Goal: Check status: Check status

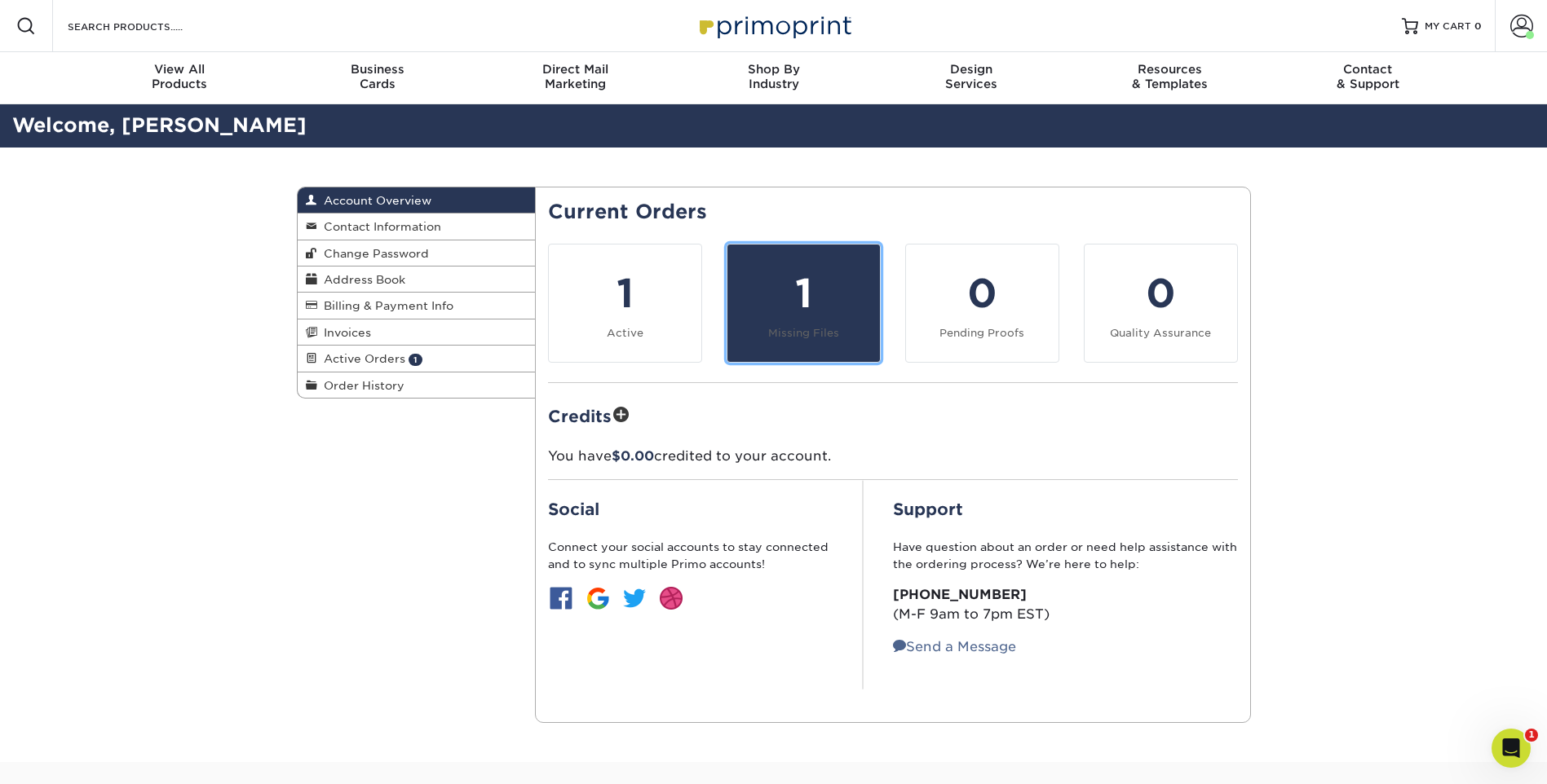
click at [797, 310] on div "1" at bounding box center [802, 293] width 133 height 59
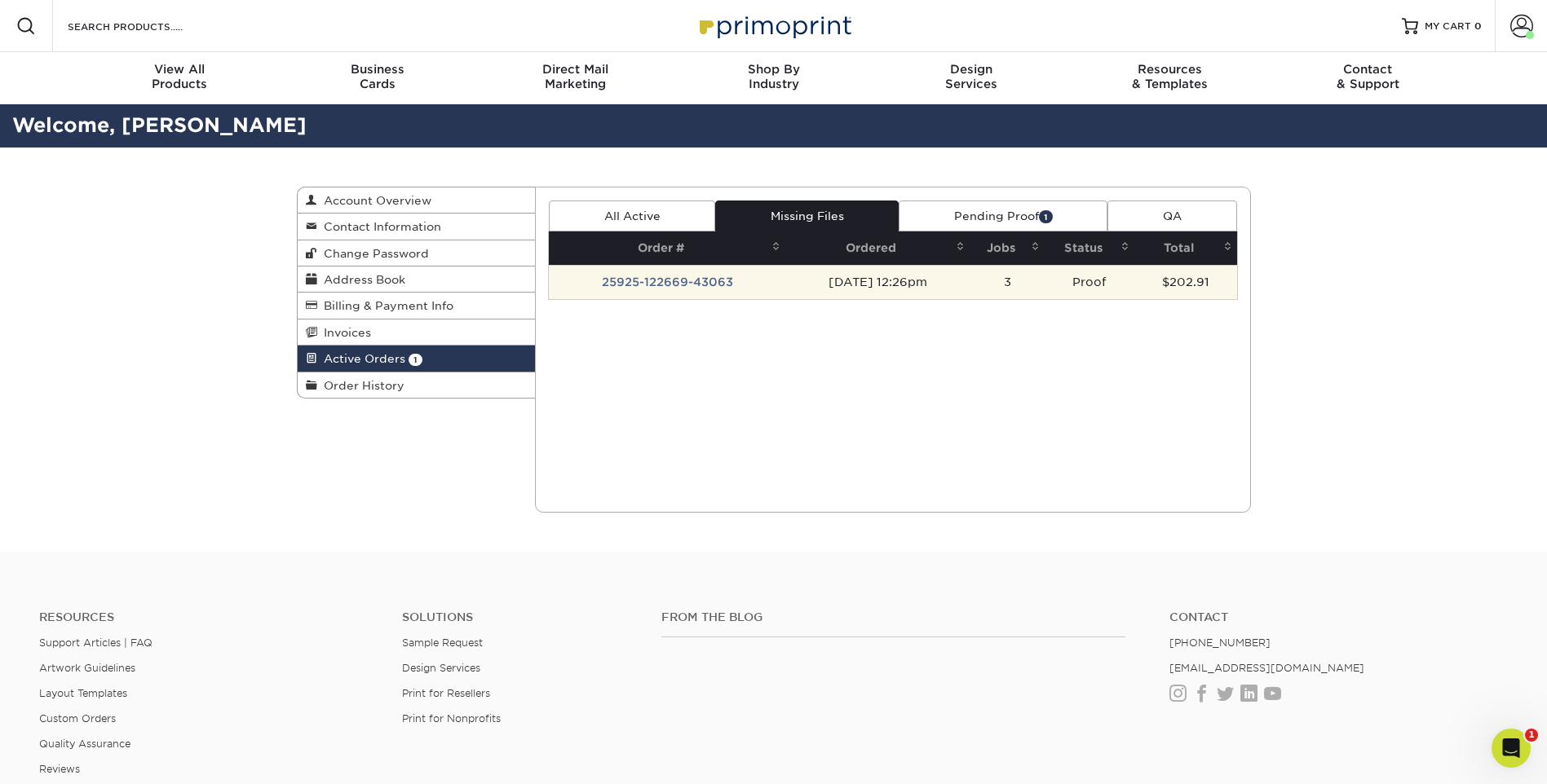
click at [683, 278] on td "25925-122669-43063" at bounding box center [666, 282] width 236 height 34
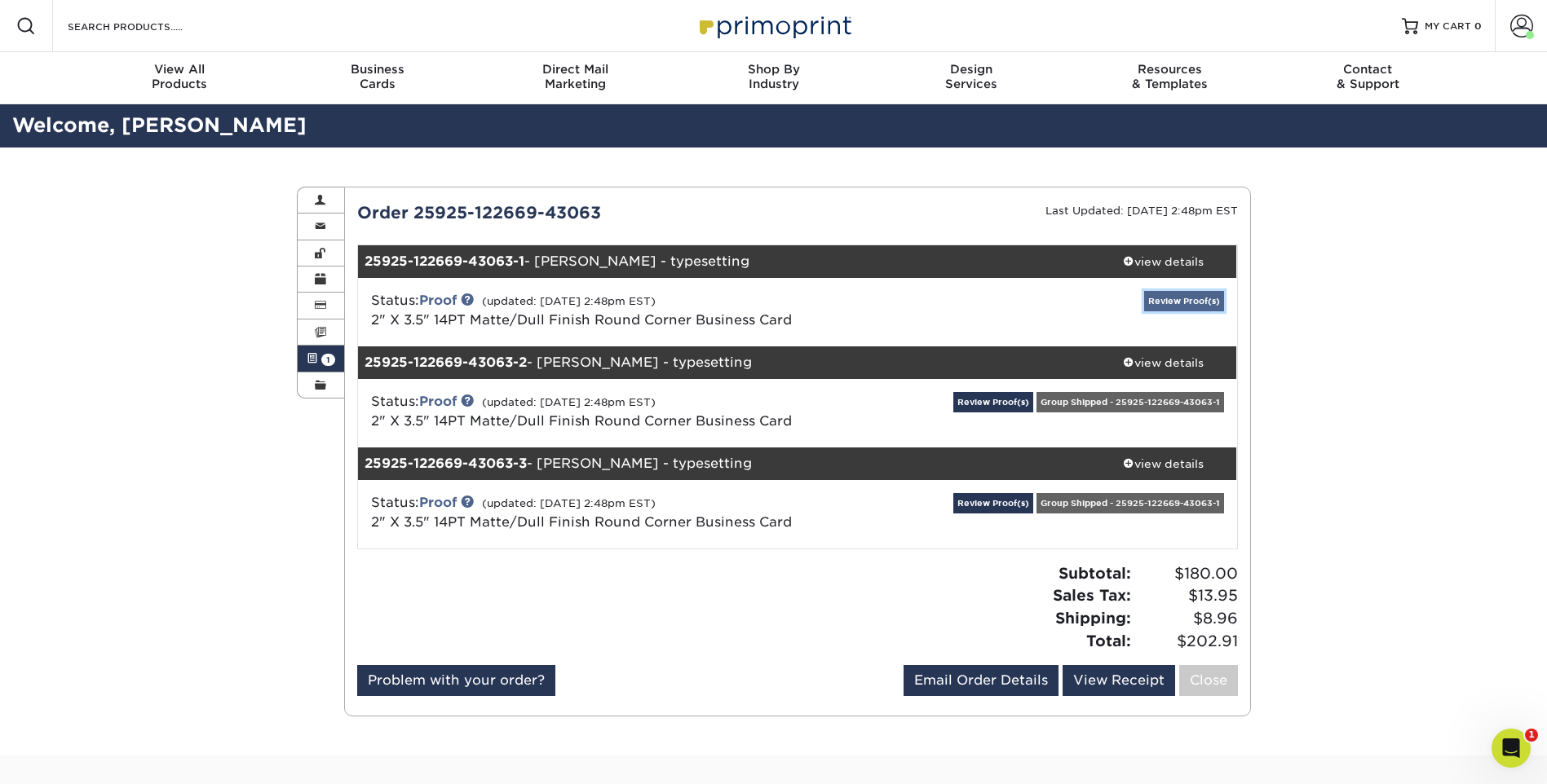
click at [1188, 302] on link "Review Proof(s)" at bounding box center [1184, 301] width 80 height 20
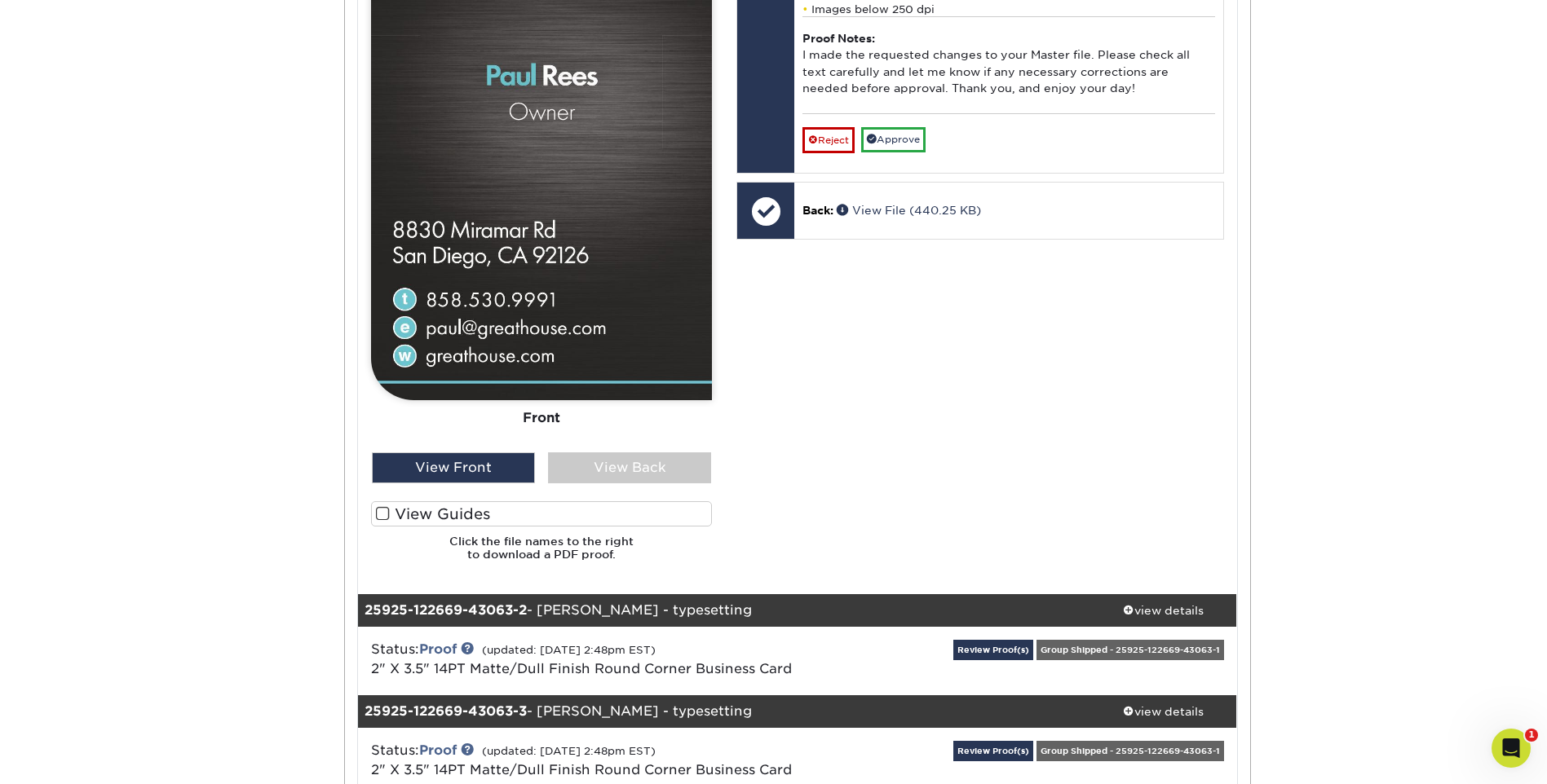
scroll to position [1233, 0]
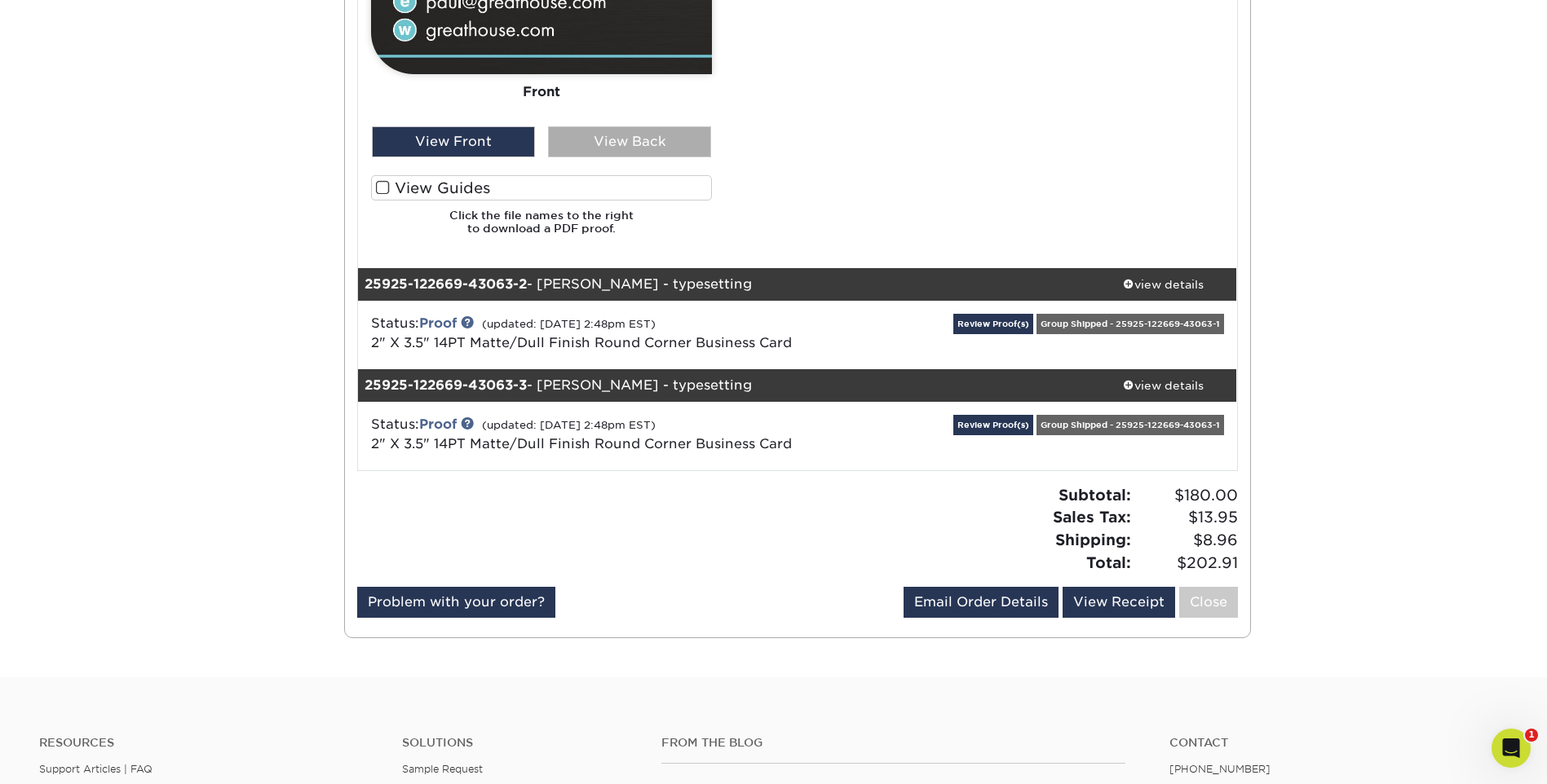
click at [626, 142] on div "View Back" at bounding box center [630, 141] width 163 height 31
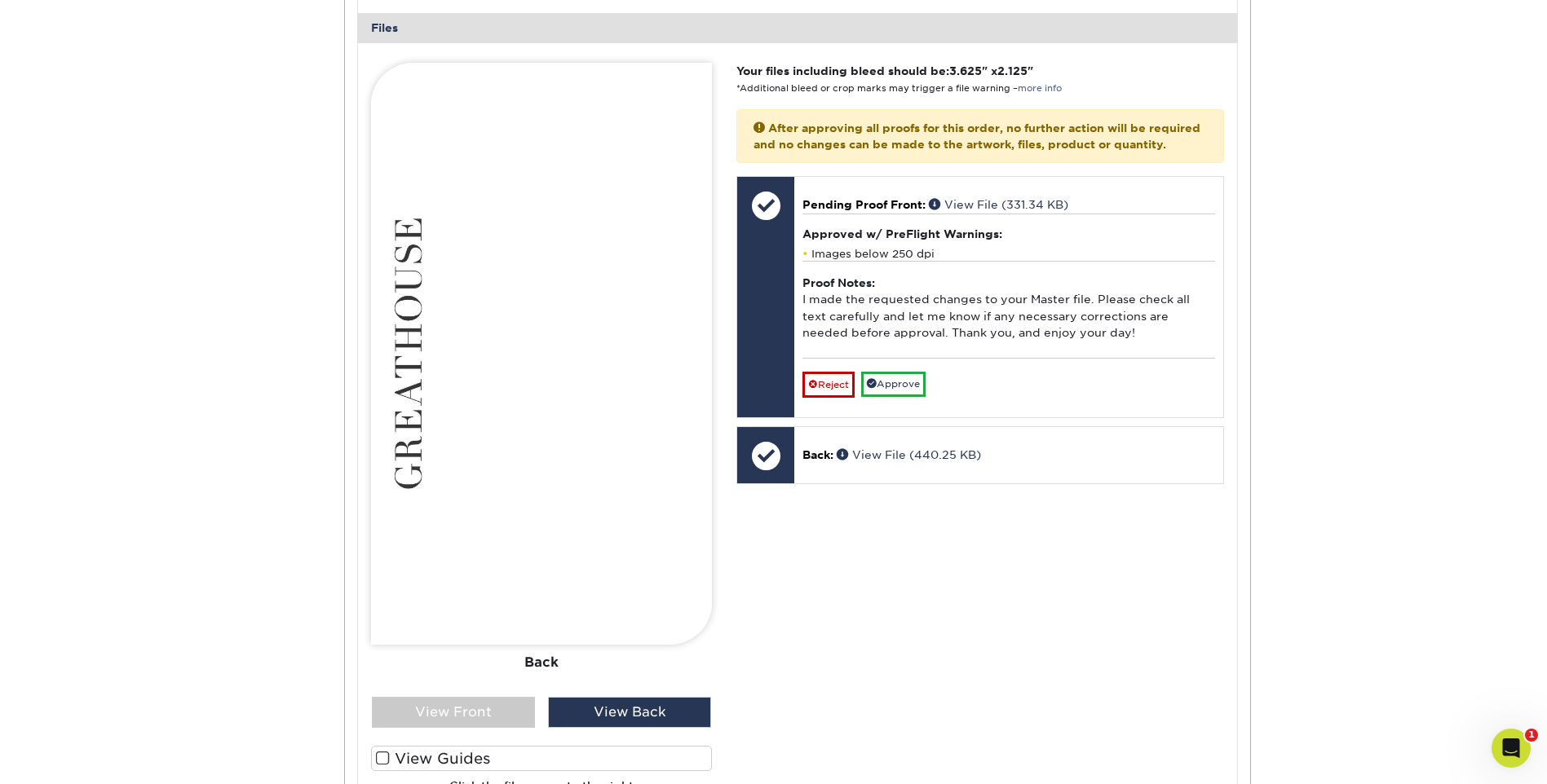
scroll to position [826, 0]
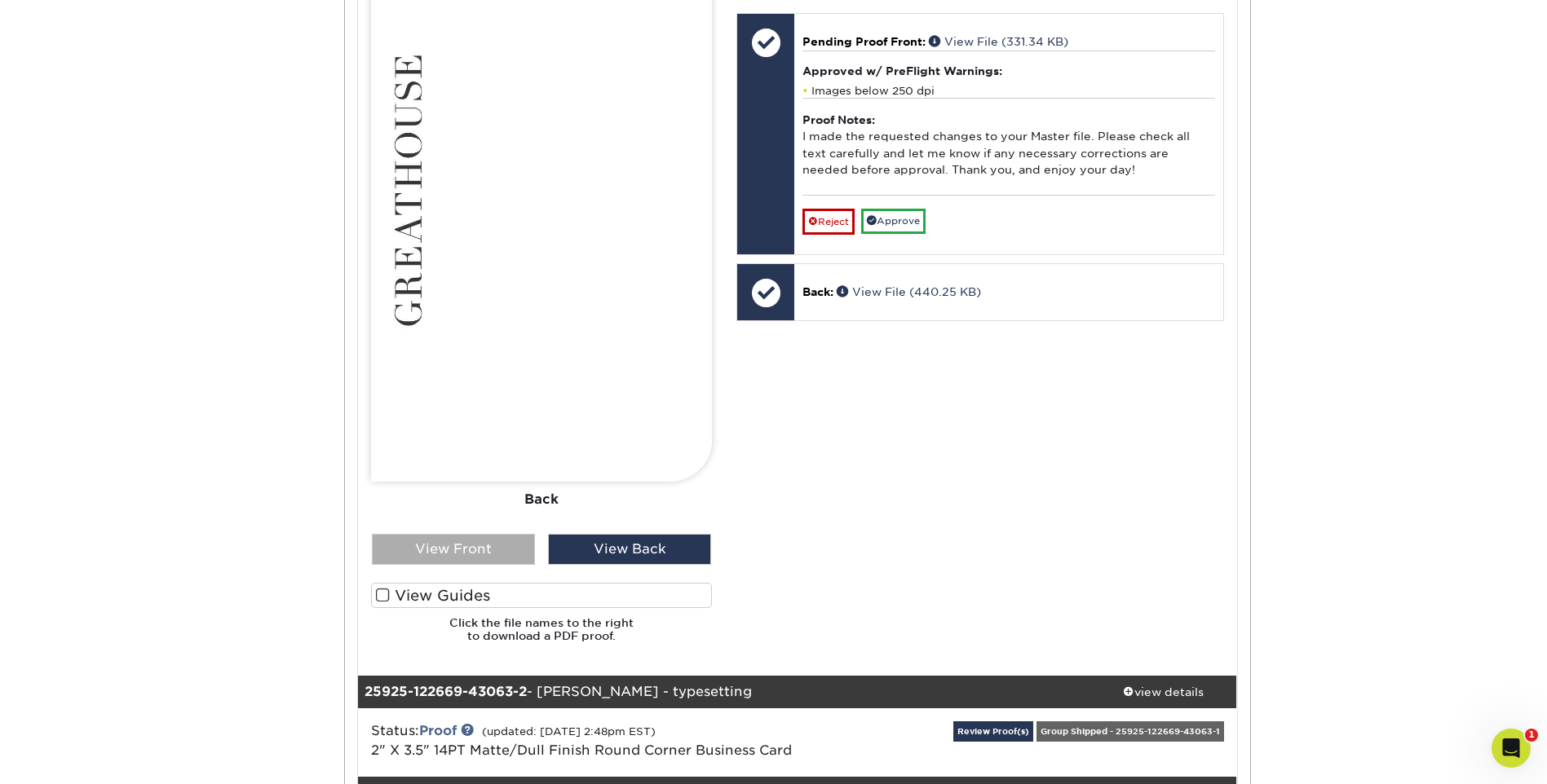
click at [467, 550] on div "View Front" at bounding box center [454, 549] width 163 height 31
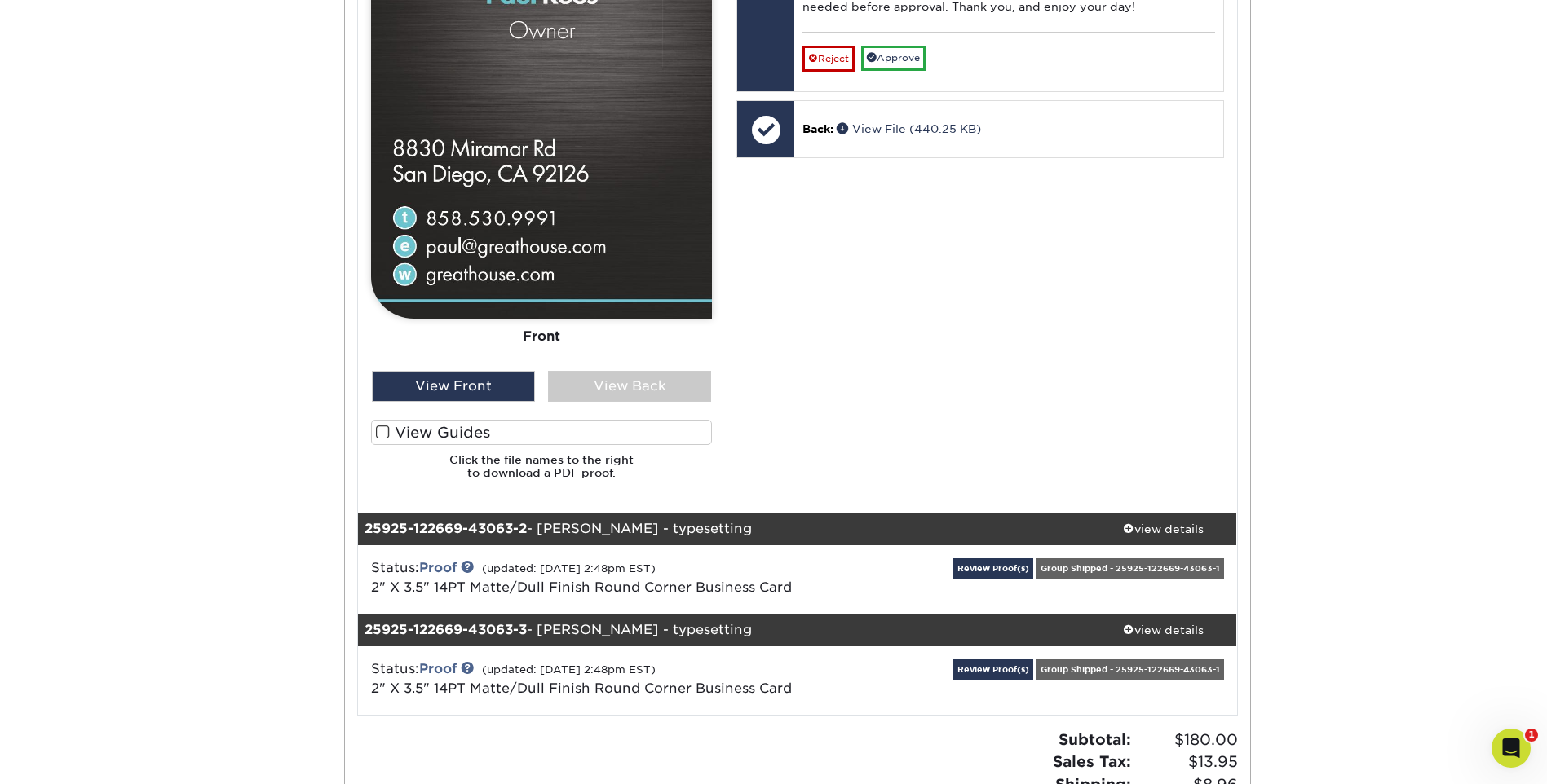
scroll to position [1070, 0]
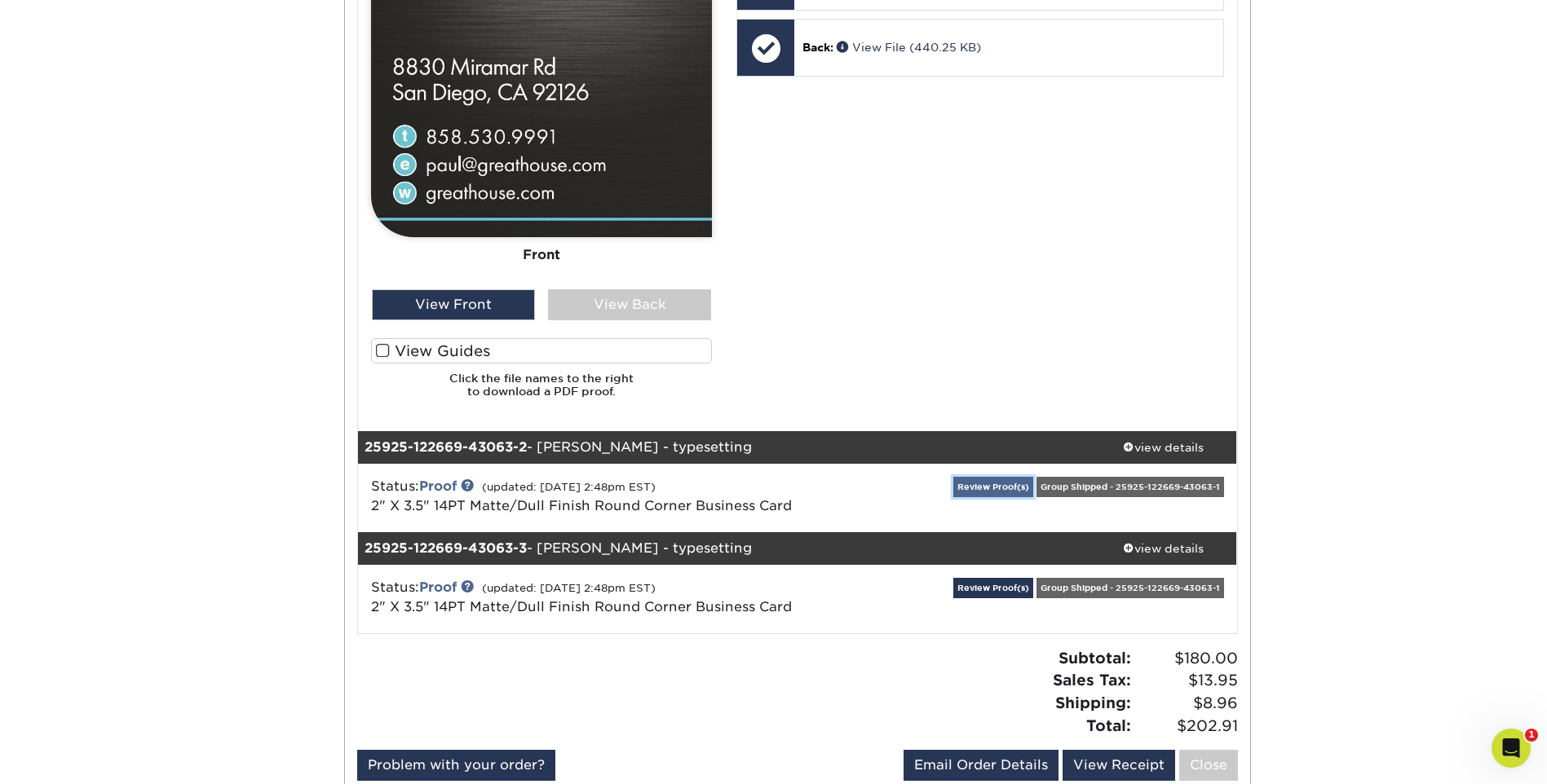
click at [998, 489] on link "Review Proof(s)" at bounding box center [993, 487] width 80 height 20
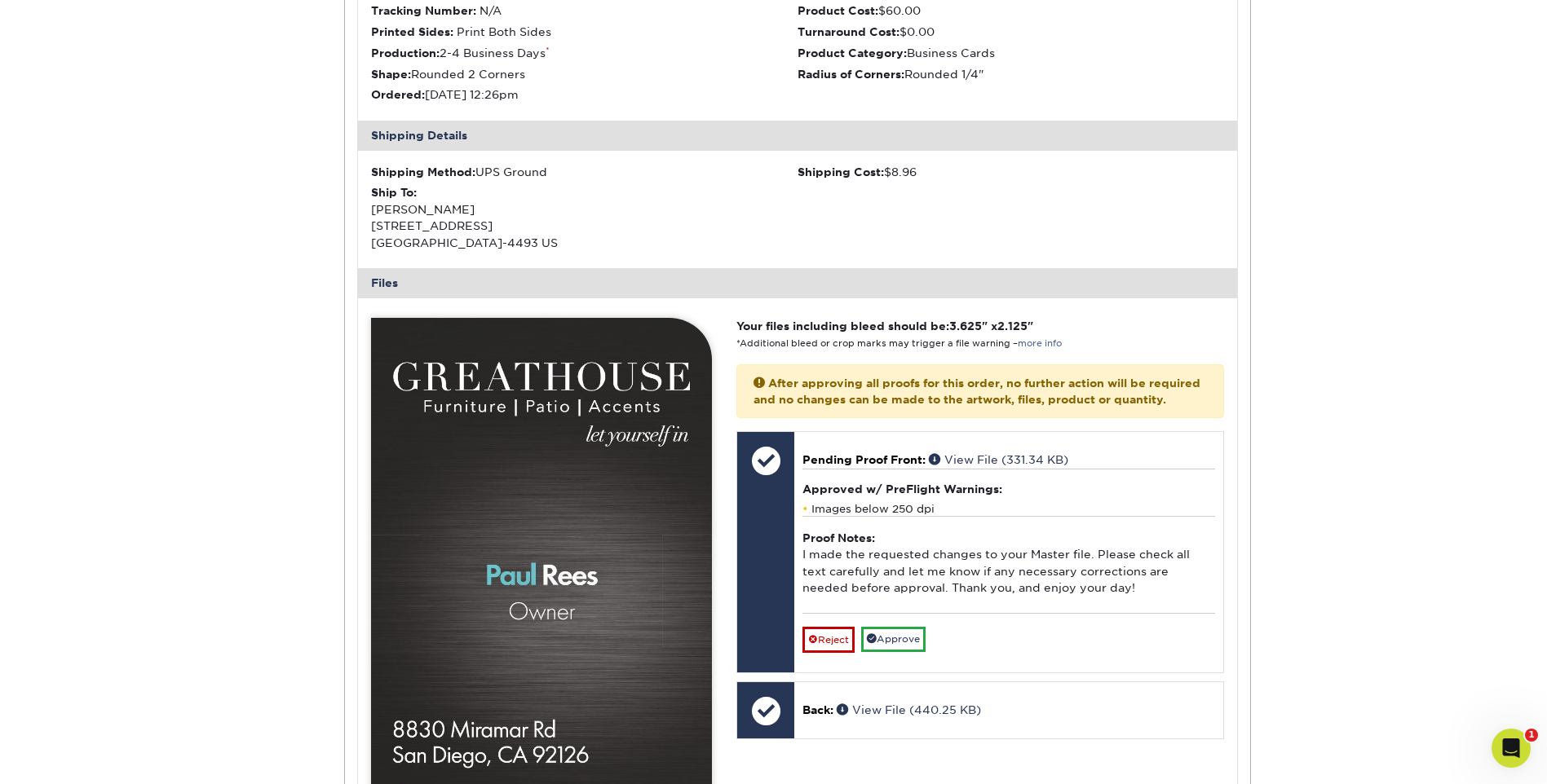
scroll to position [571, 0]
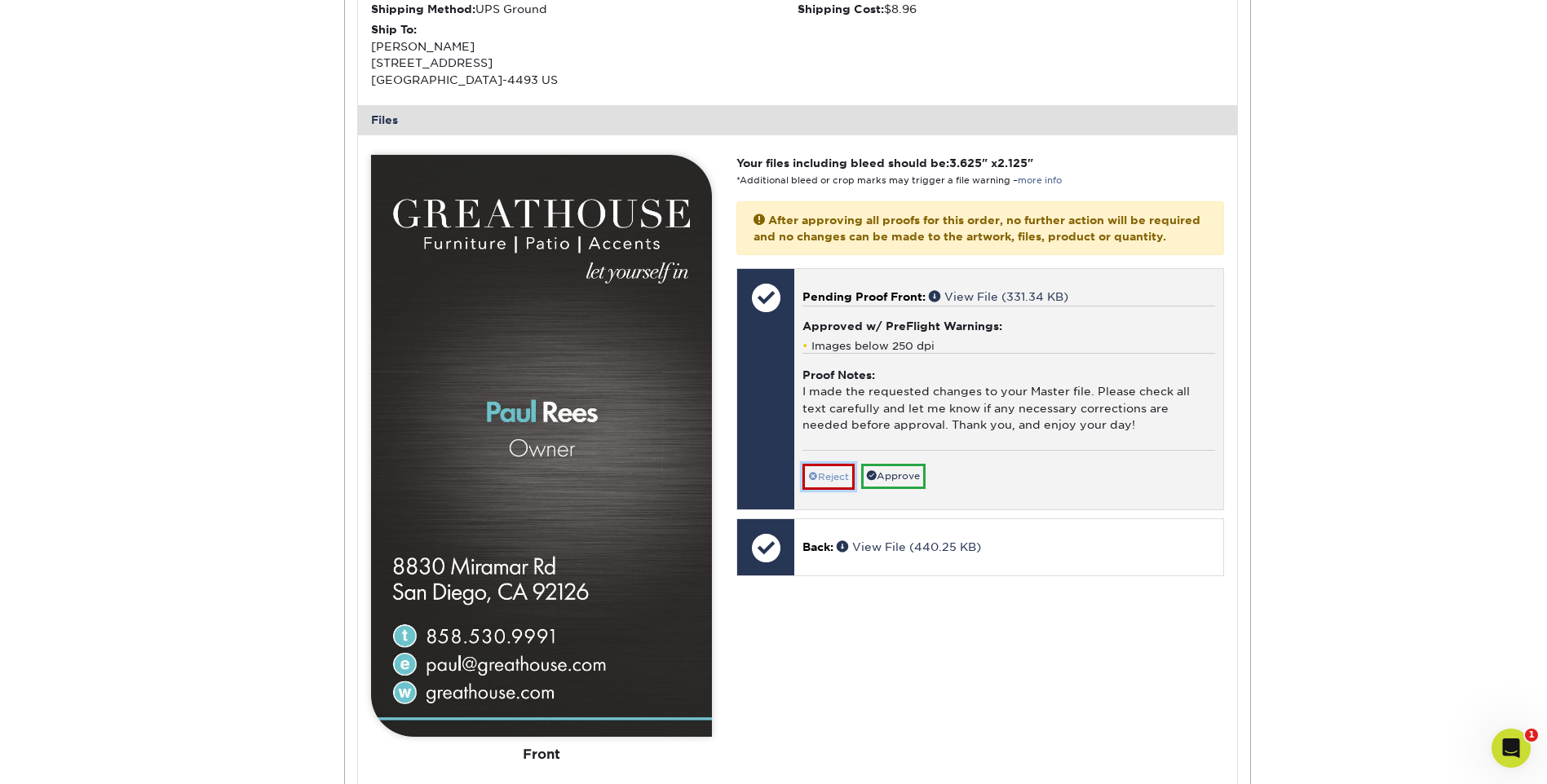
click at [829, 487] on link "Reject" at bounding box center [828, 476] width 52 height 26
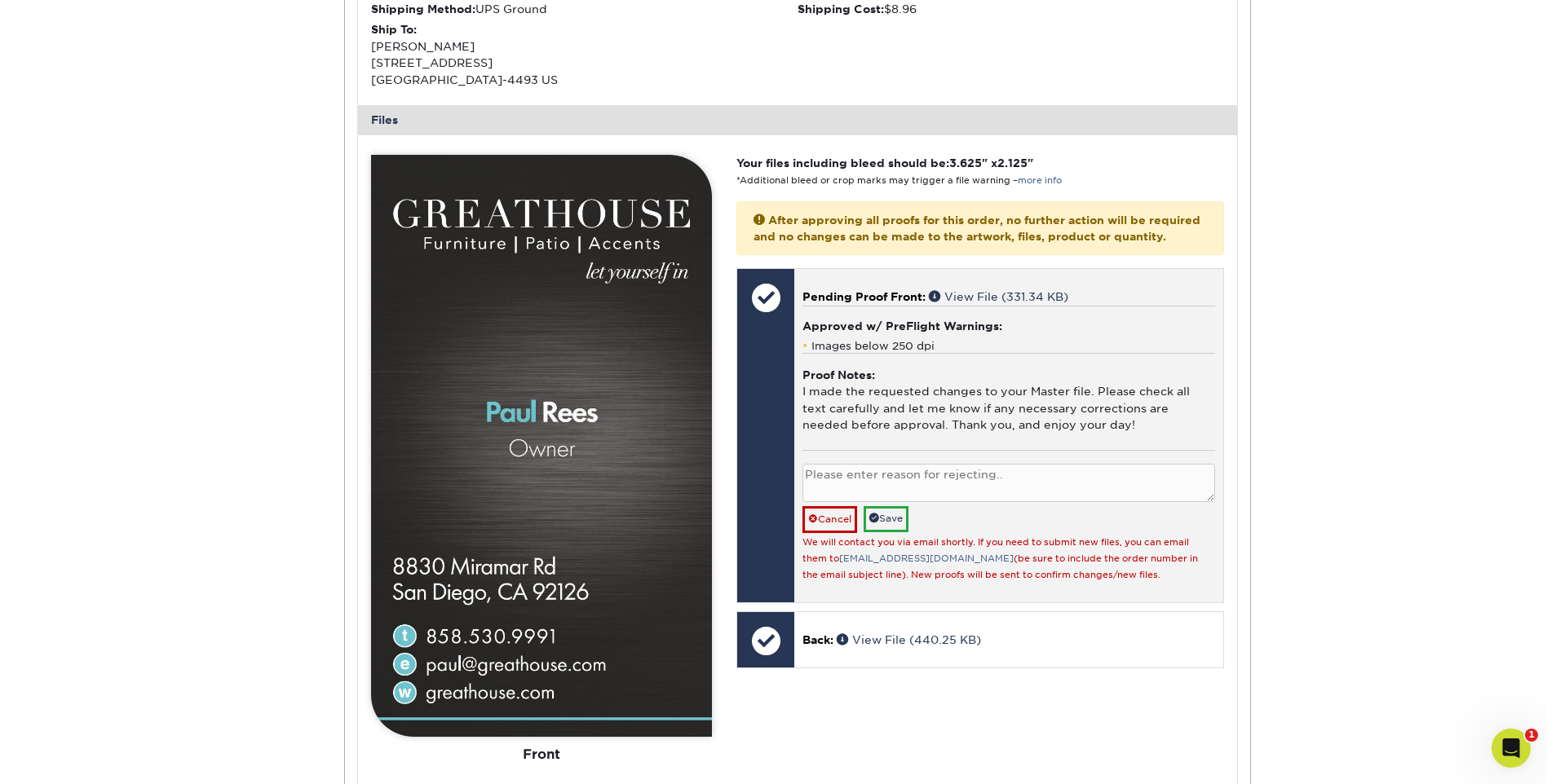
click at [853, 494] on textarea at bounding box center [1008, 482] width 412 height 38
type textarea "phone number: [PHONE_NUMBER]"
click at [891, 531] on link "Save" at bounding box center [885, 518] width 45 height 25
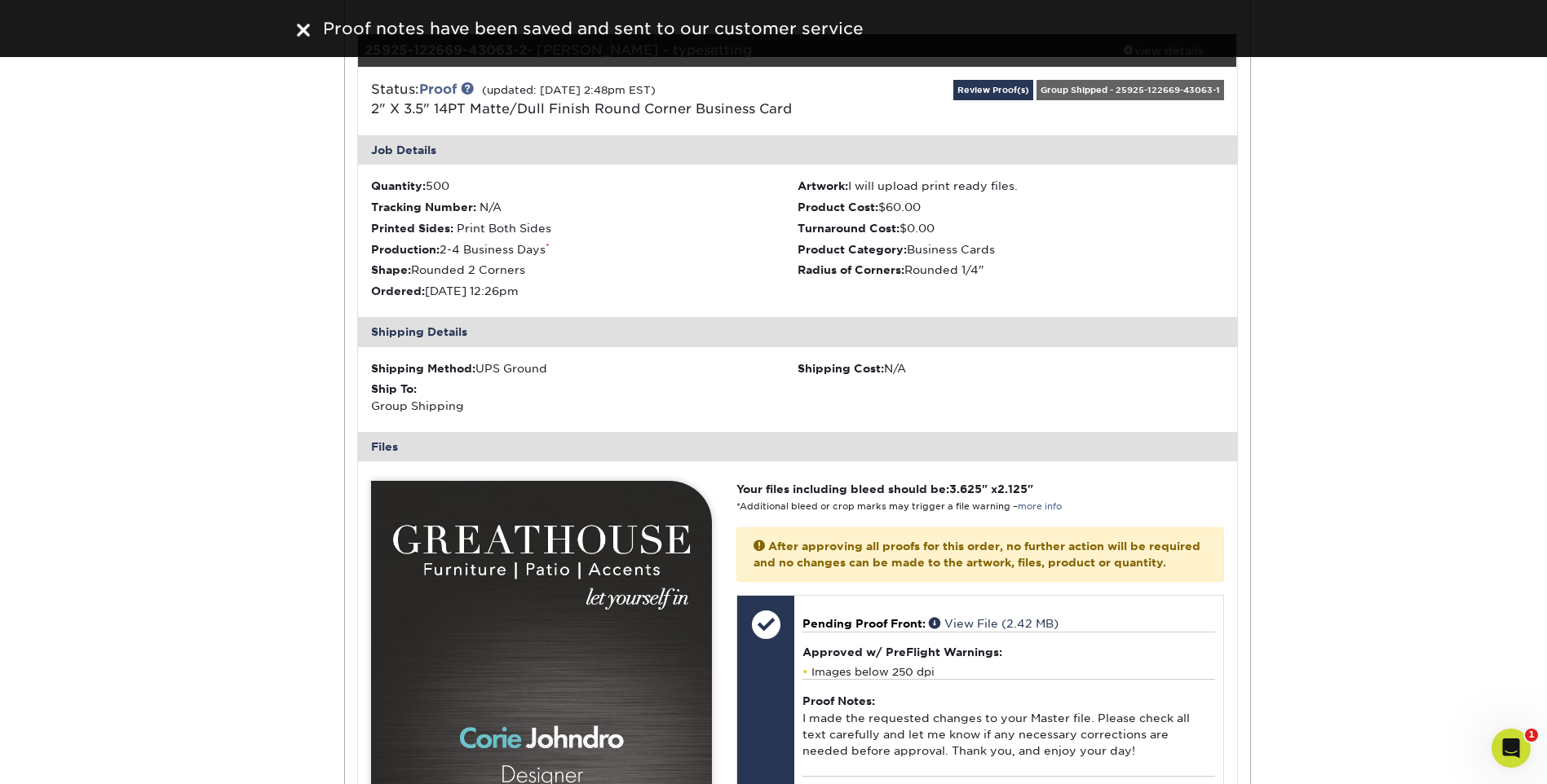
scroll to position [1956, 0]
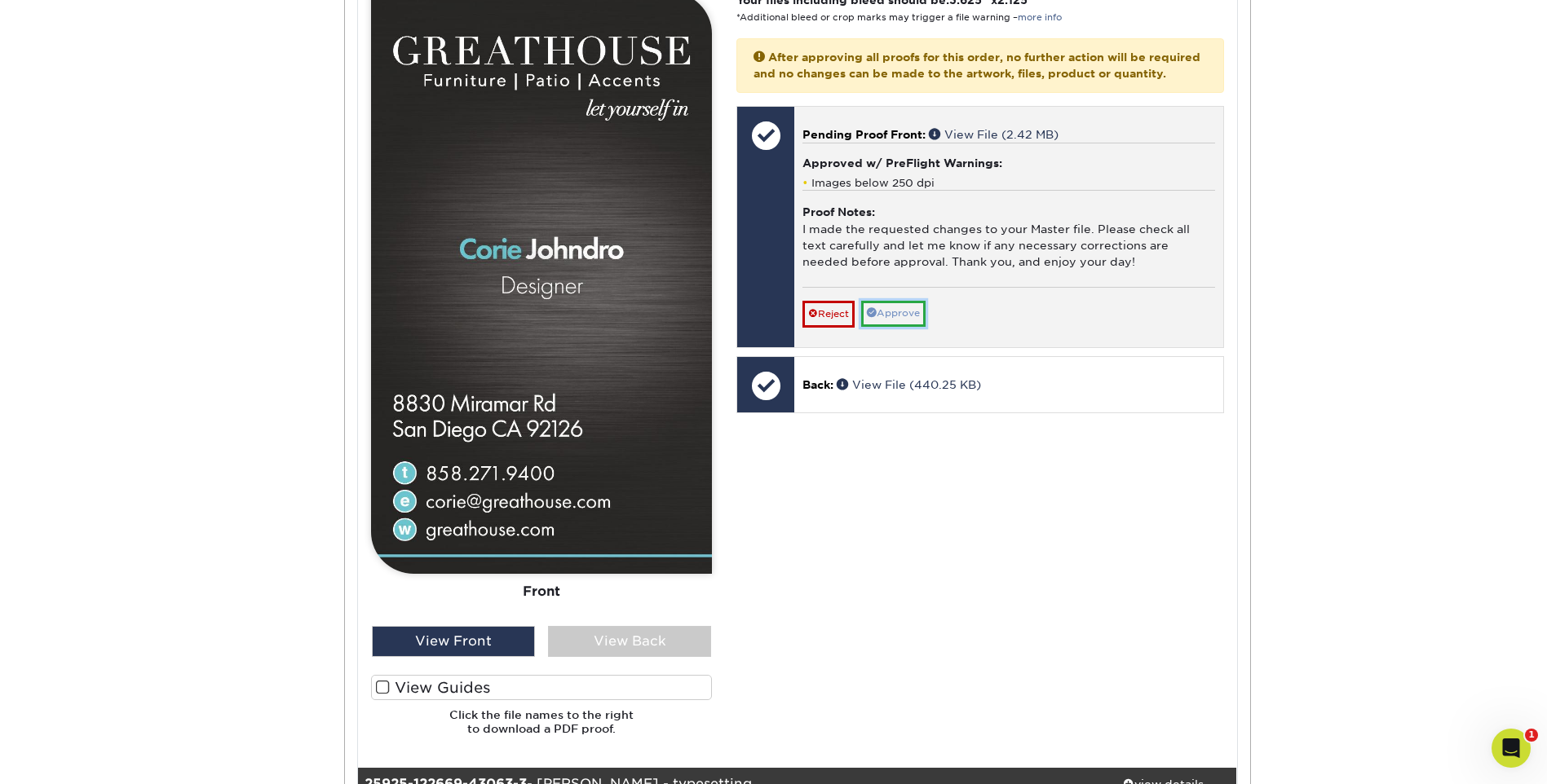
click at [907, 326] on link "Approve" at bounding box center [893, 313] width 65 height 25
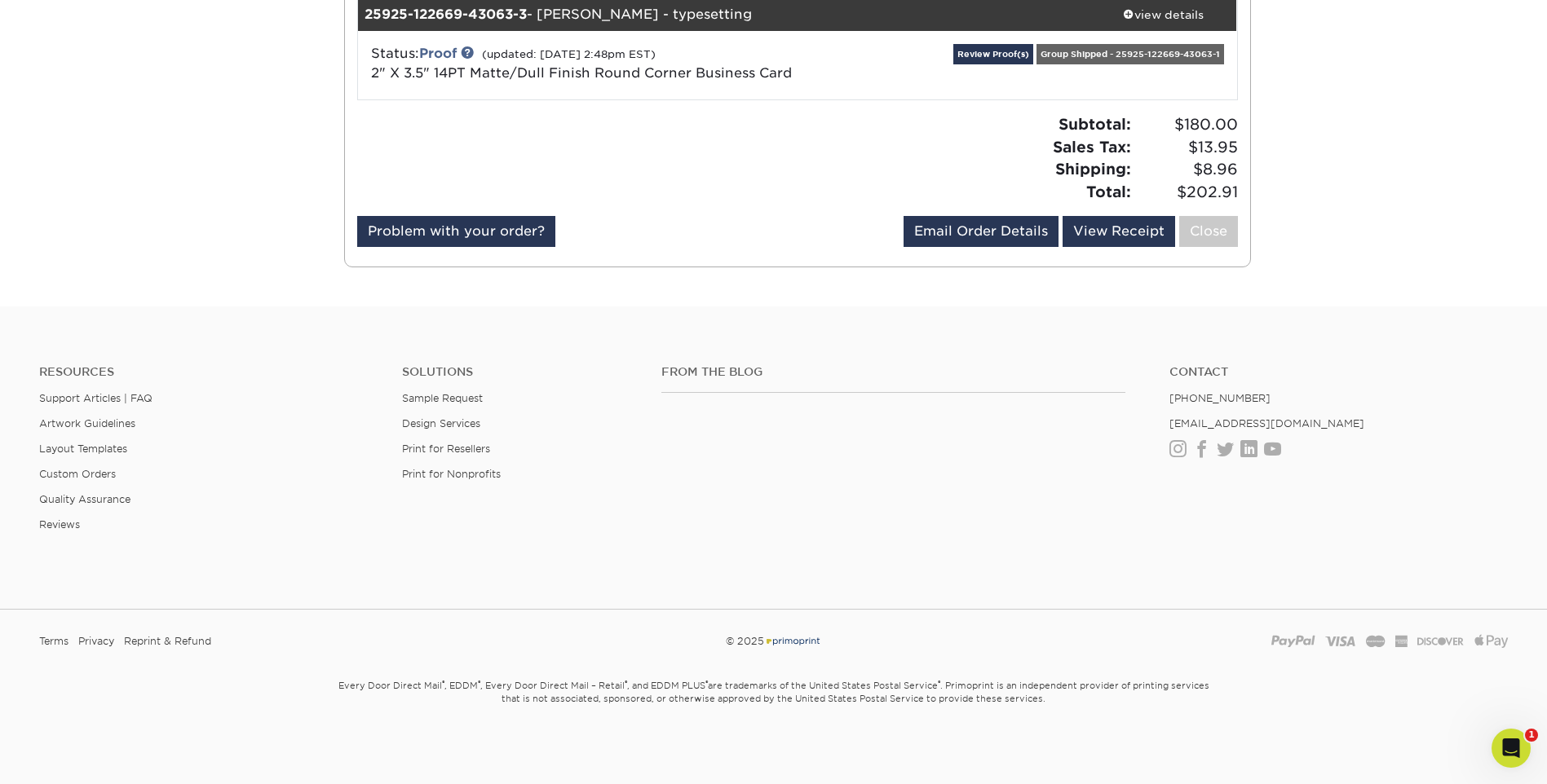
scroll to position [2317, 0]
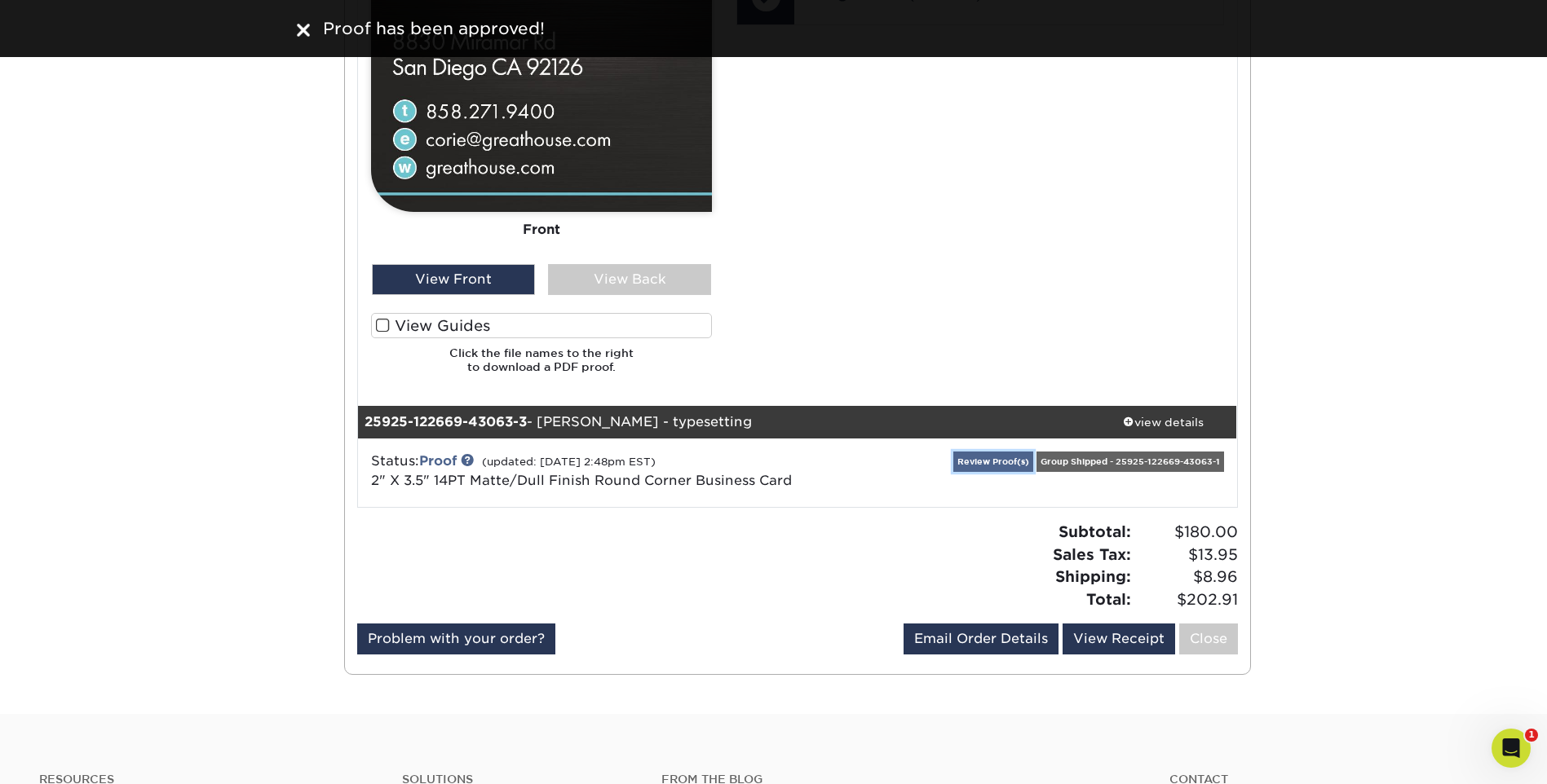
click at [975, 465] on link "Review Proof(s)" at bounding box center [993, 461] width 80 height 20
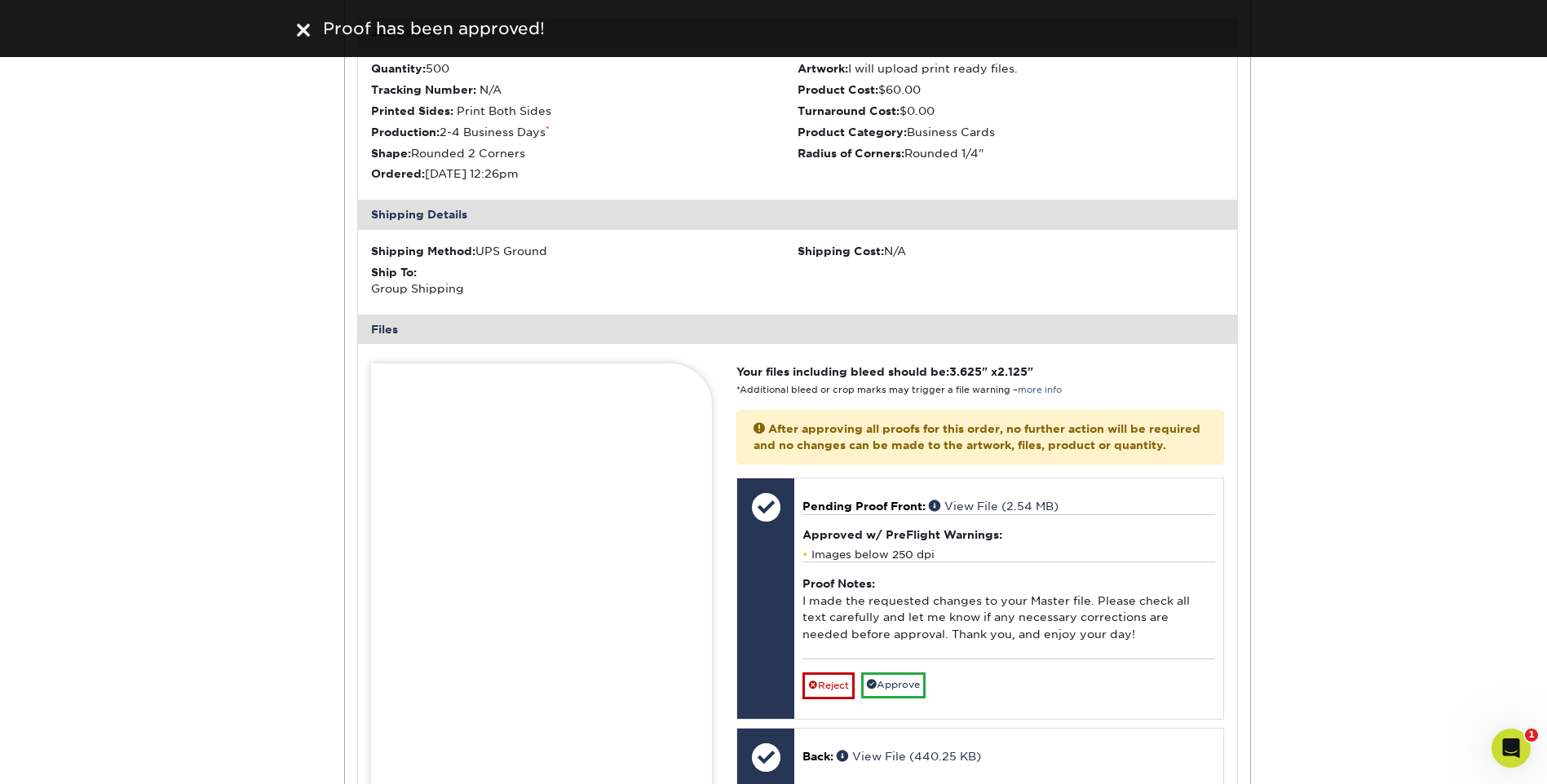
scroll to position [2970, 0]
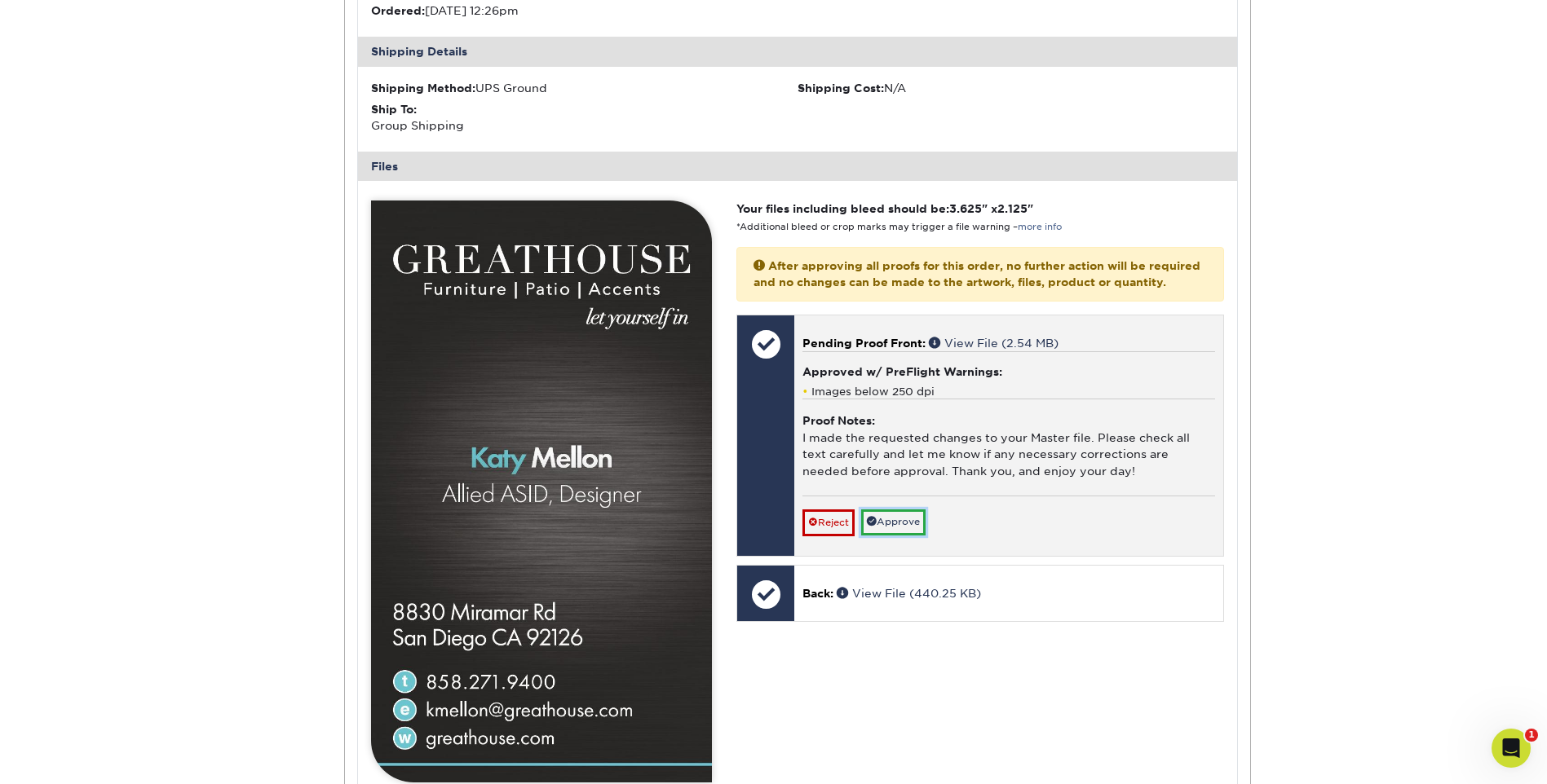
drag, startPoint x: 892, startPoint y: 544, endPoint x: 907, endPoint y: 537, distance: 16.6
click at [892, 535] on link "Approve" at bounding box center [893, 521] width 65 height 25
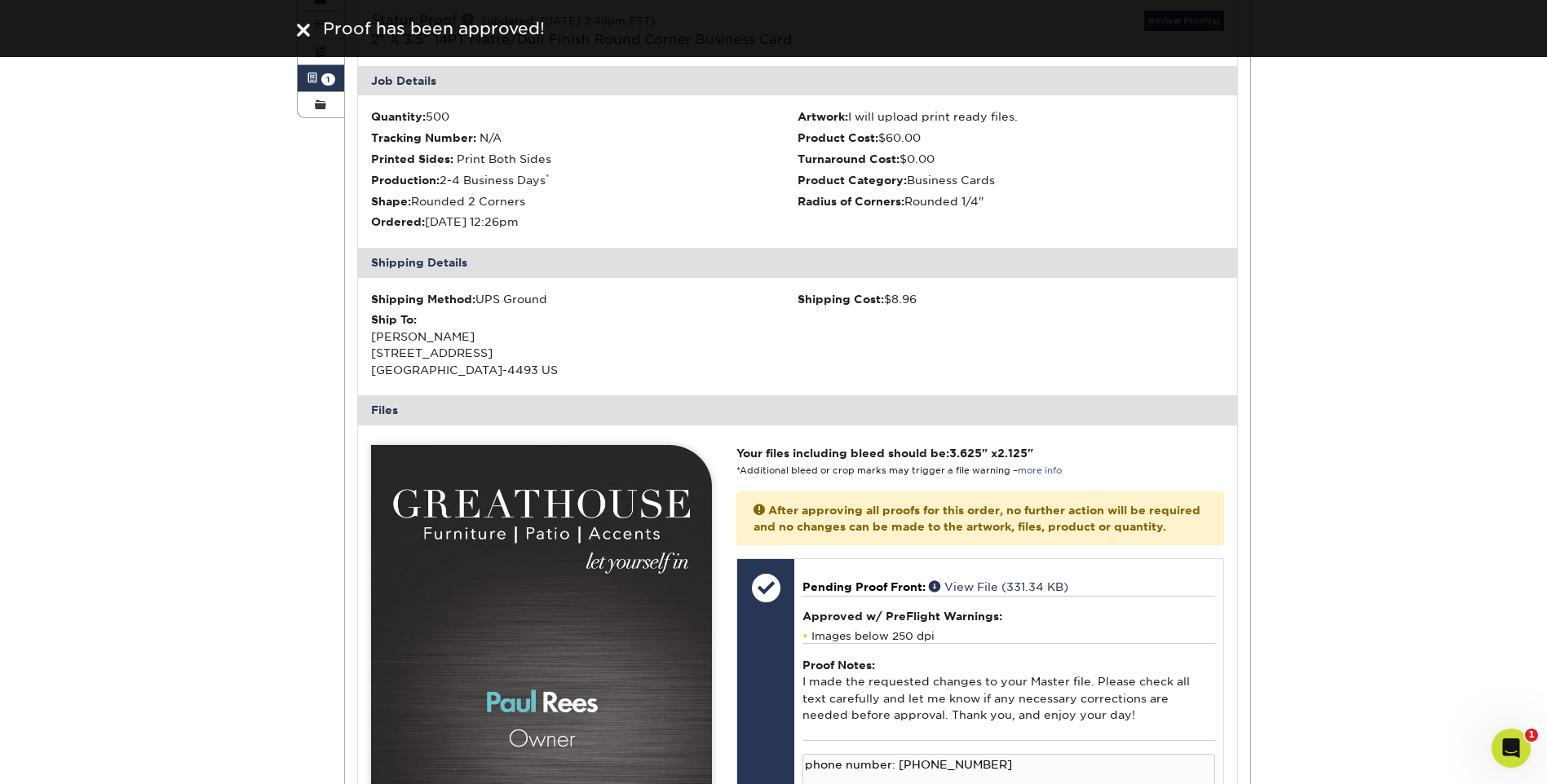
scroll to position [0, 0]
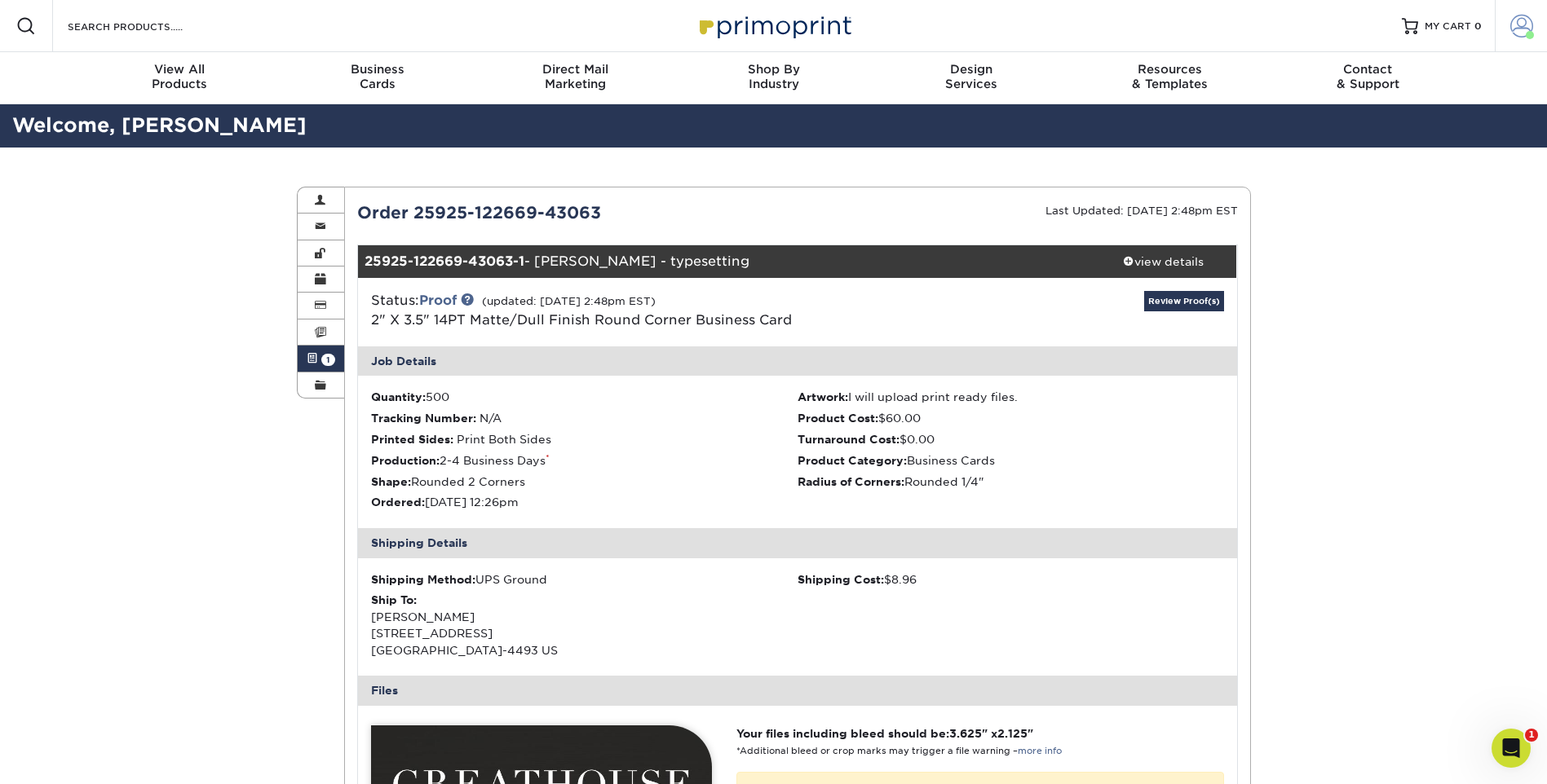
click at [1523, 27] on span at bounding box center [1521, 26] width 23 height 23
